Goal: Navigation & Orientation: Find specific page/section

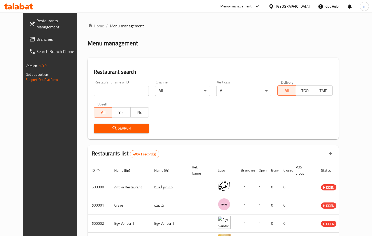
click at [260, 8] on icon at bounding box center [257, 6] width 6 height 6
click at [300, 11] on div "[GEOGRAPHIC_DATA]" at bounding box center [288, 6] width 49 height 12
click at [273, 6] on icon at bounding box center [271, 6] width 4 height 4
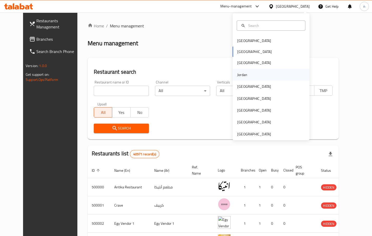
click at [253, 73] on div "Jordan" at bounding box center [271, 75] width 77 height 12
